Goal: Use online tool/utility: Utilize a website feature to perform a specific function

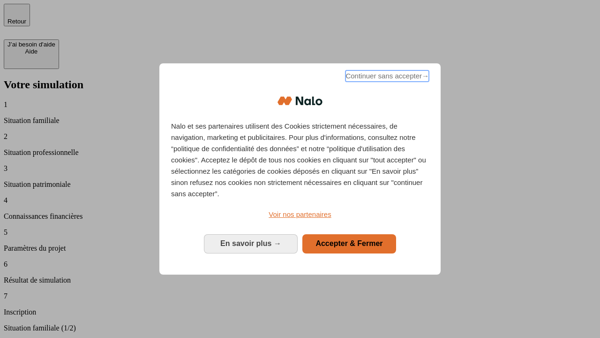
click at [386, 77] on span "Continuer sans accepter →" at bounding box center [387, 75] width 83 height 11
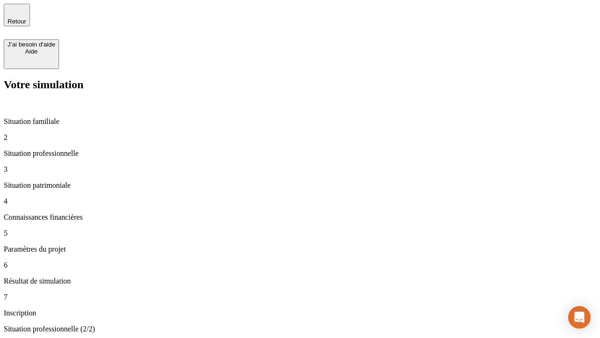
type input "30 000"
